Goal: Information Seeking & Learning: Find specific fact

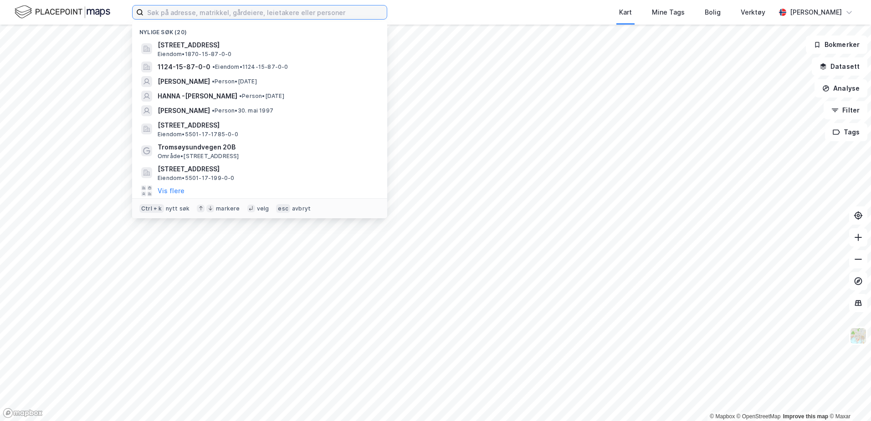
click at [177, 16] on input at bounding box center [265, 12] width 243 height 14
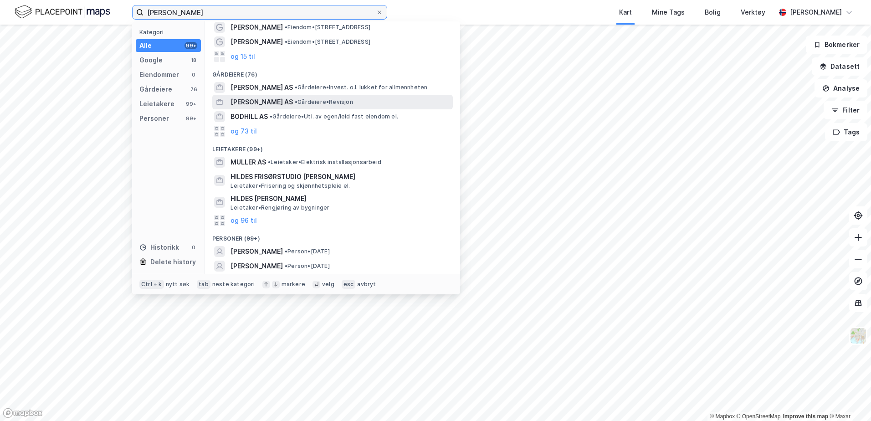
scroll to position [61, 0]
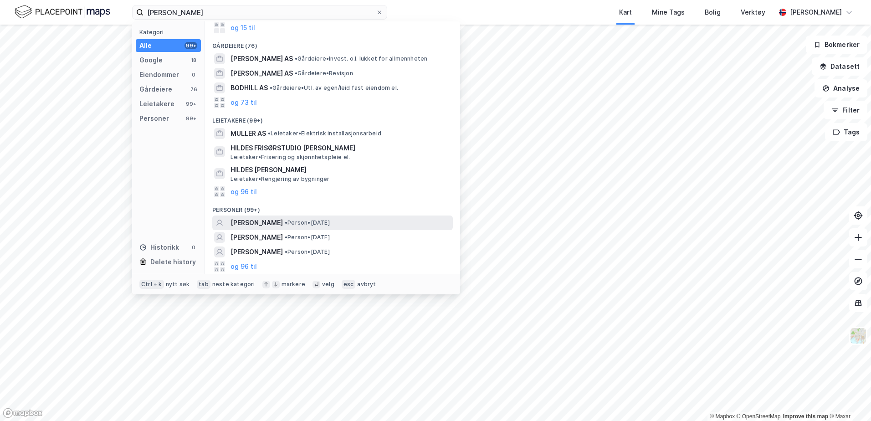
click at [273, 218] on span "[PERSON_NAME]" at bounding box center [257, 222] width 52 height 11
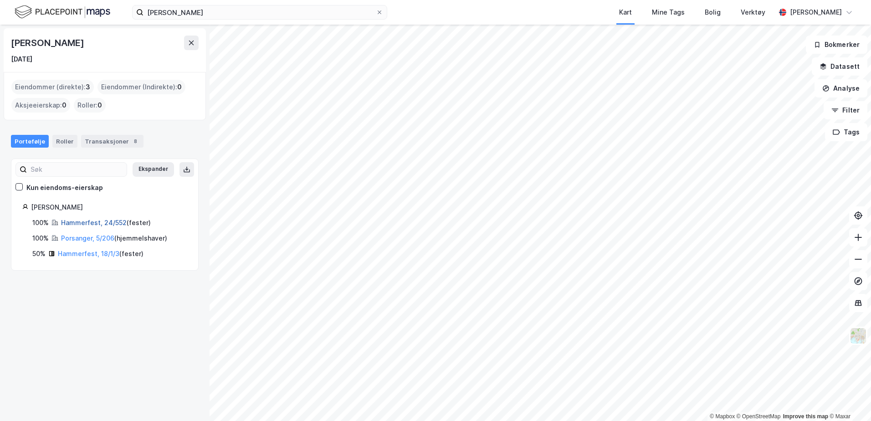
click at [81, 222] on link "Hammerfest, 24/552" at bounding box center [94, 223] width 66 height 8
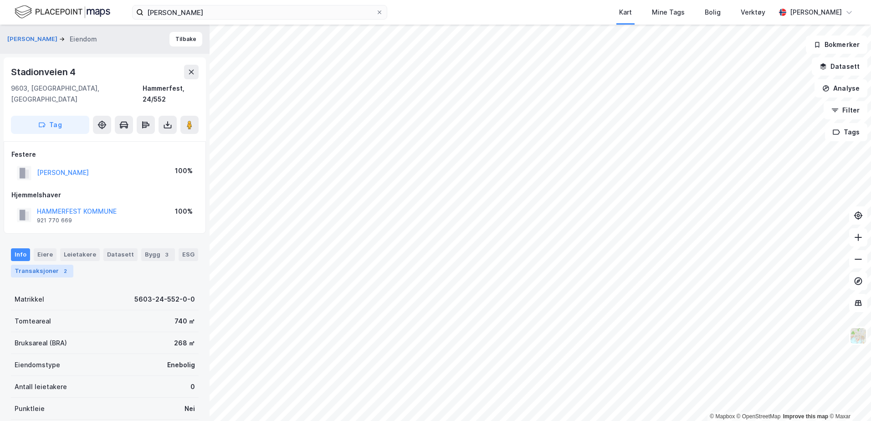
click at [48, 265] on div "Transaksjoner 2" at bounding box center [42, 271] width 62 height 13
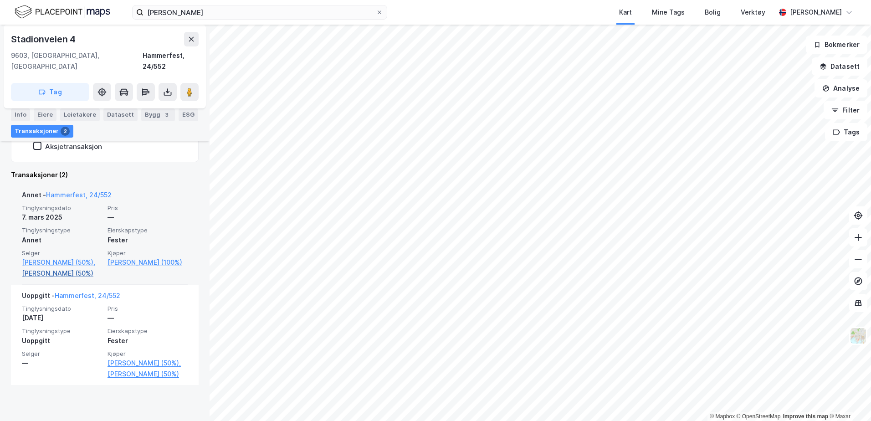
scroll to position [272, 0]
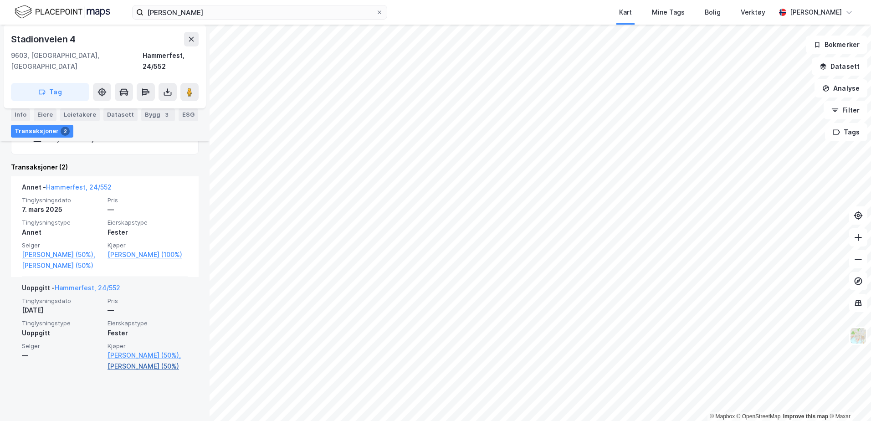
click at [130, 372] on link "[PERSON_NAME] (50%)" at bounding box center [148, 366] width 80 height 11
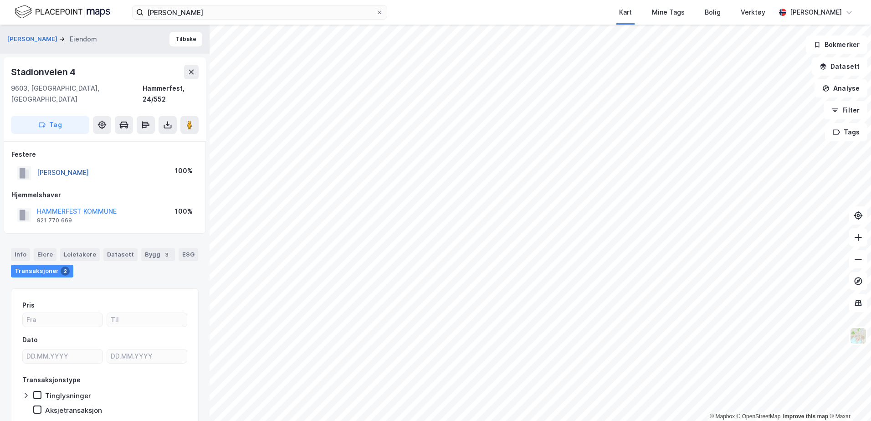
click at [0, 0] on button "[PERSON_NAME]" at bounding box center [0, 0] width 0 height 0
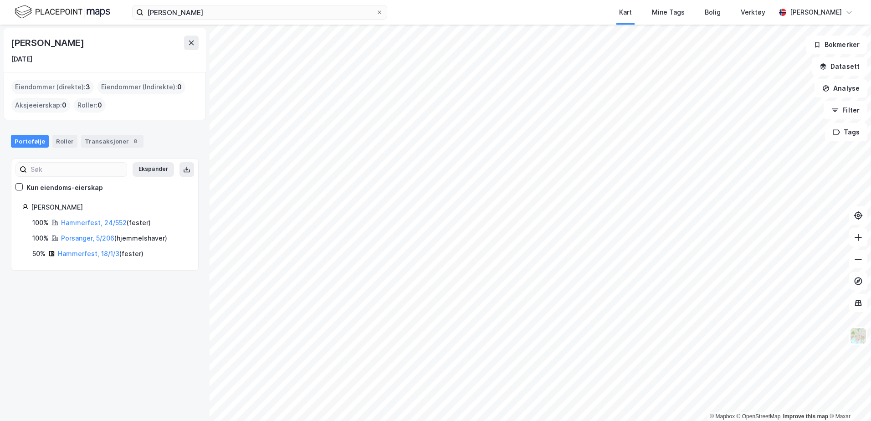
click at [81, 243] on div "Porsanger, 5/206 ( hjemmelshaver )" at bounding box center [114, 238] width 106 height 11
click at [80, 239] on link "Porsanger, 5/206" at bounding box center [87, 238] width 53 height 8
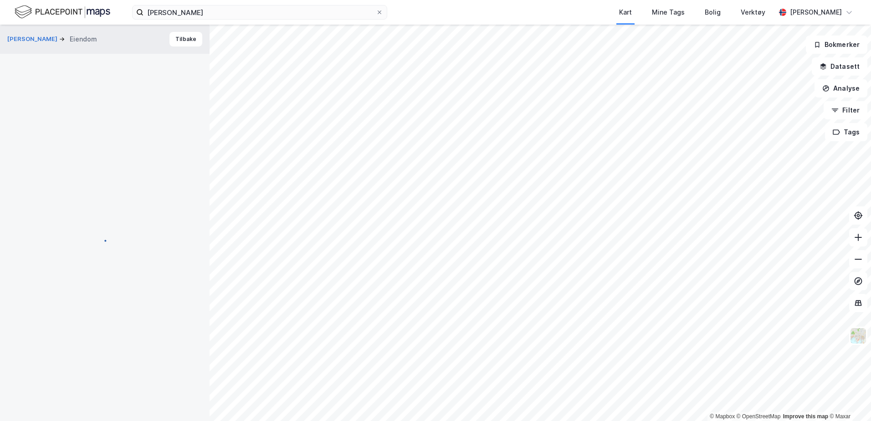
scroll to position [0, 0]
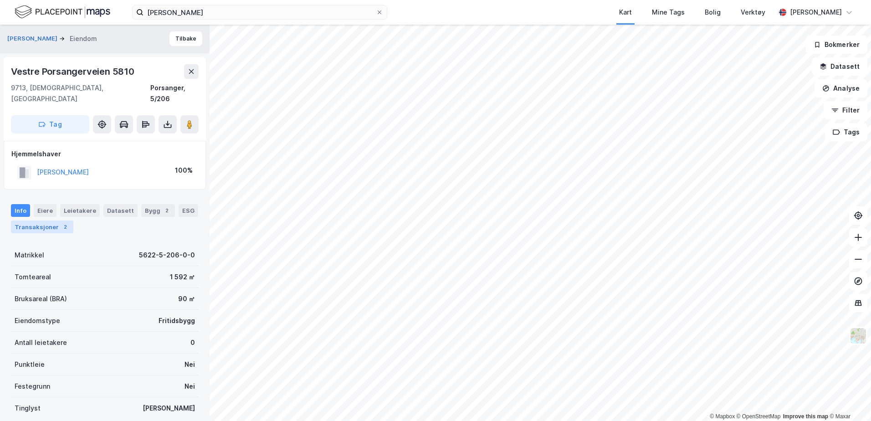
click at [57, 221] on div "Transaksjoner 2" at bounding box center [42, 227] width 62 height 13
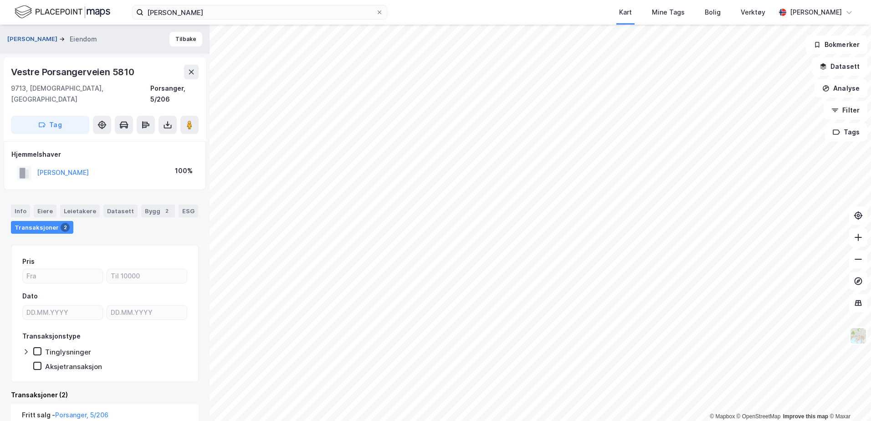
click at [48, 43] on button "[PERSON_NAME]" at bounding box center [33, 39] width 52 height 9
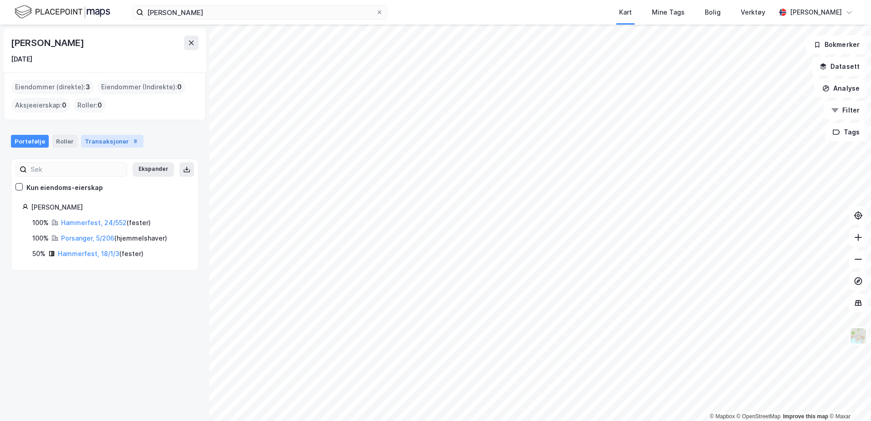
click at [107, 145] on div "Transaksjoner 8" at bounding box center [112, 141] width 62 height 13
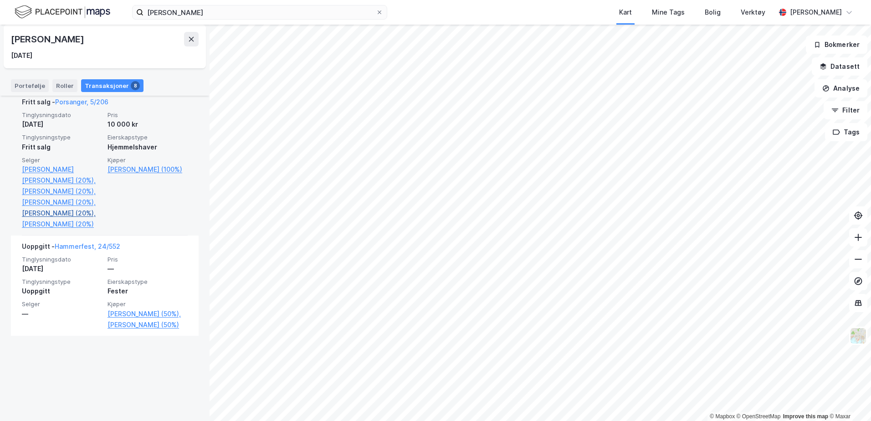
scroll to position [1058, 0]
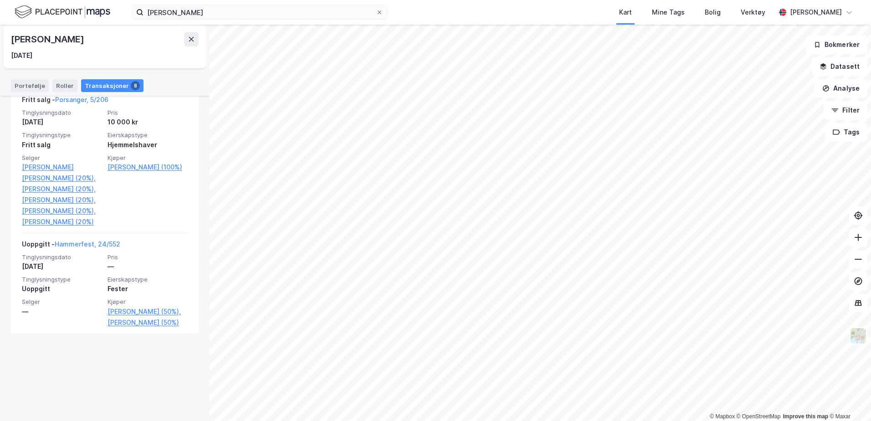
click at [45, 15] on img at bounding box center [63, 12] width 96 height 16
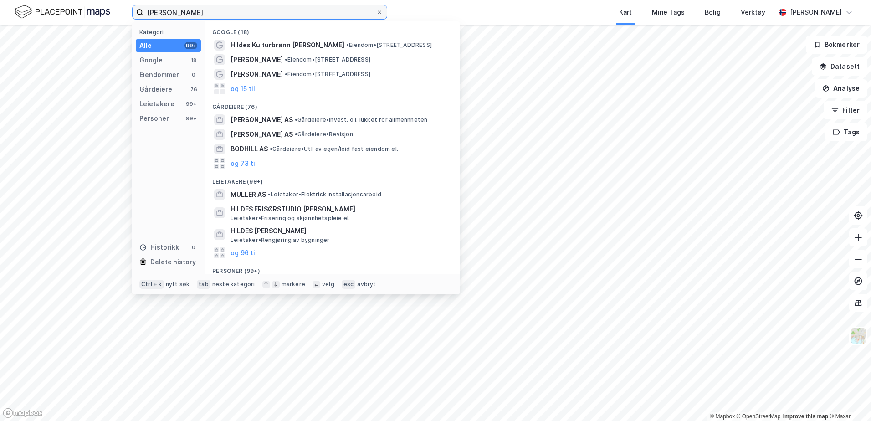
drag, startPoint x: 221, startPoint y: 10, endPoint x: 99, endPoint y: -2, distance: 122.7
click at [99, 0] on html "[PERSON_NAME] Kategori Alle 99+ Google 18 Eiendommer 0 Gårdeiere 76 Leietakere …" at bounding box center [435, 210] width 871 height 421
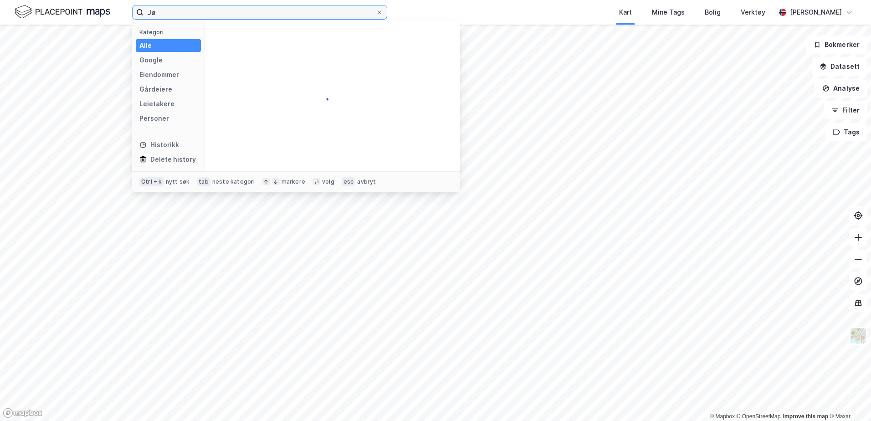
type input "J"
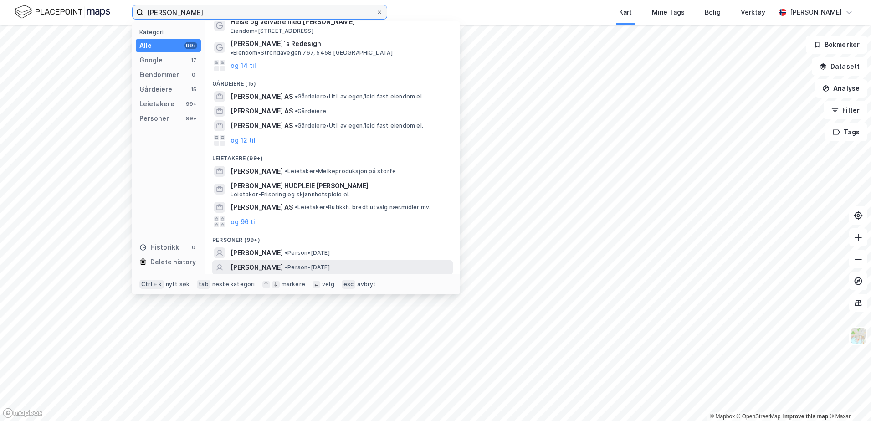
scroll to position [61, 0]
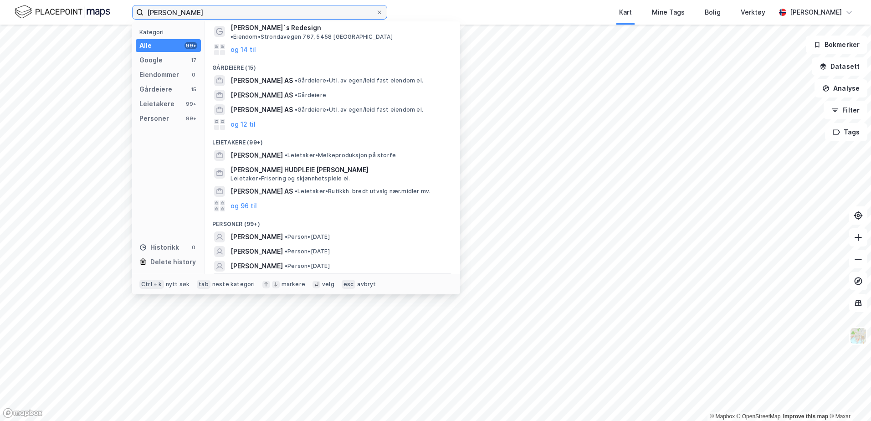
type input "[PERSON_NAME]"
click at [247, 275] on button "og 96 til" at bounding box center [244, 280] width 26 height 11
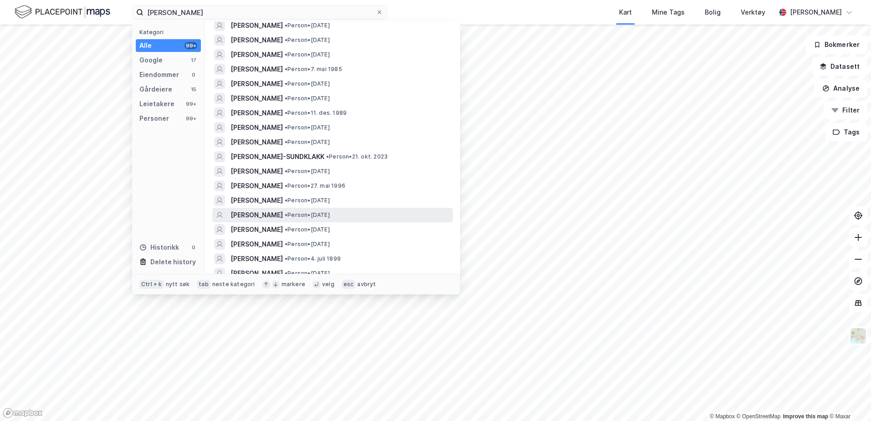
scroll to position [699, 0]
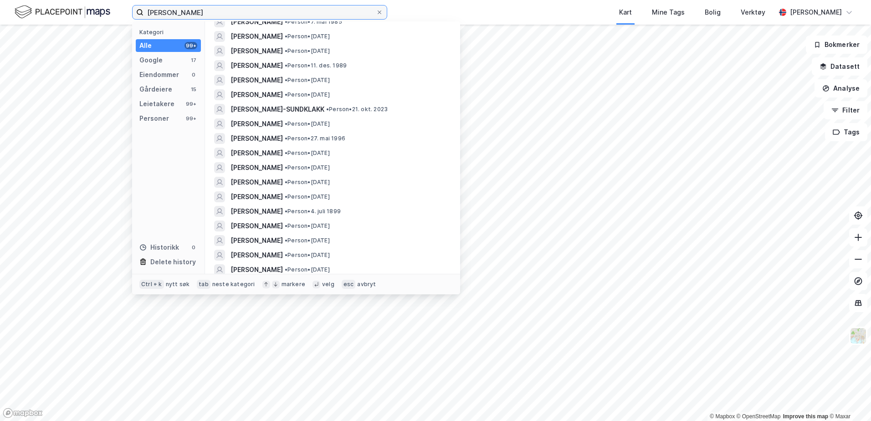
drag, startPoint x: 246, startPoint y: 15, endPoint x: -2, endPoint y: -29, distance: 251.3
click at [0, 0] on html "[PERSON_NAME] Kategori Alle 99+ Google 17 Eiendommer 0 Gårdeiere 15 Leietakere …" at bounding box center [435, 210] width 871 height 421
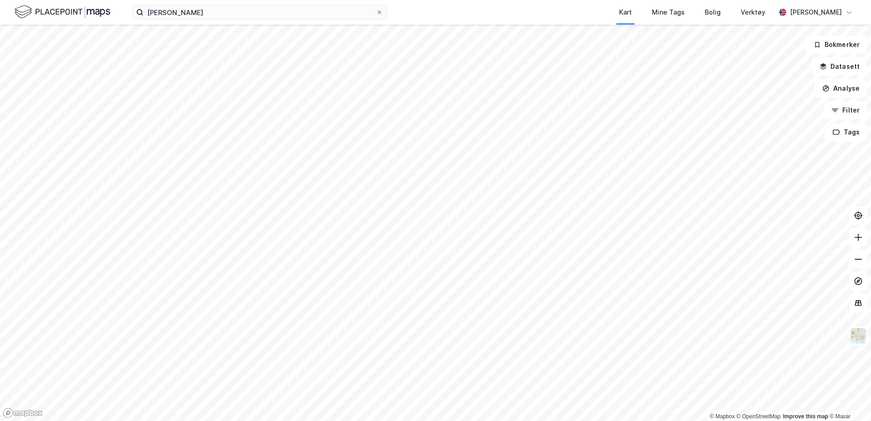
click at [98, 8] on img at bounding box center [63, 12] width 96 height 16
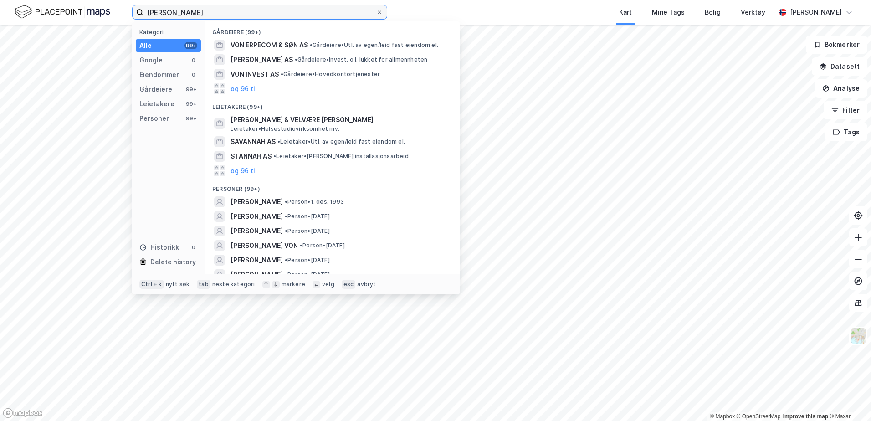
drag, startPoint x: 238, startPoint y: 10, endPoint x: 16, endPoint y: -16, distance: 223.9
click at [16, 0] on html "[PERSON_NAME] Kategori Alle 99+ Google 0 Eiendommer 0 Gårdeiere 99+ Leietakere …" at bounding box center [435, 210] width 871 height 421
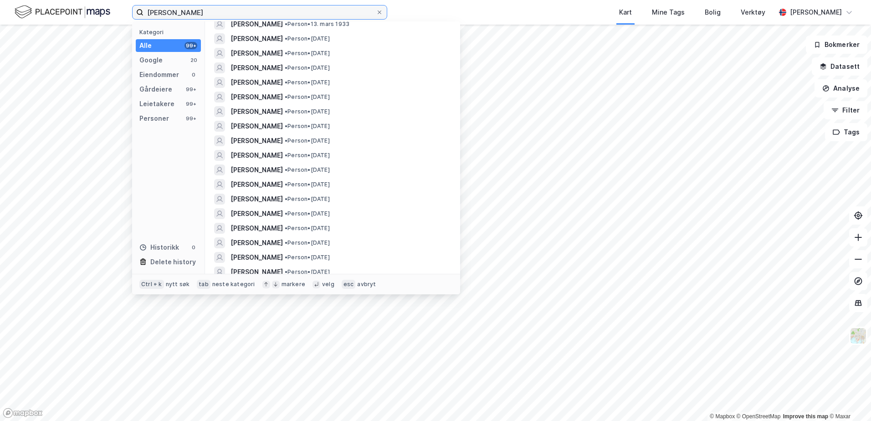
scroll to position [911, 0]
drag, startPoint x: 216, startPoint y: 14, endPoint x: 111, endPoint y: -17, distance: 109.9
click at [111, 0] on html "[PERSON_NAME] Kategori Alle 99+ Google 20 Eiendommer 0 Gårdeiere 99+ Leietakere…" at bounding box center [435, 210] width 871 height 421
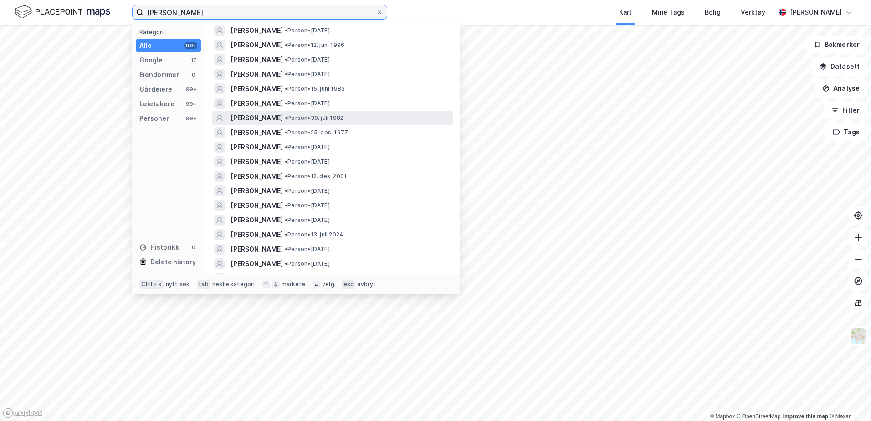
scroll to position [273, 0]
type input "[PERSON_NAME]"
